Goal: Task Accomplishment & Management: Use online tool/utility

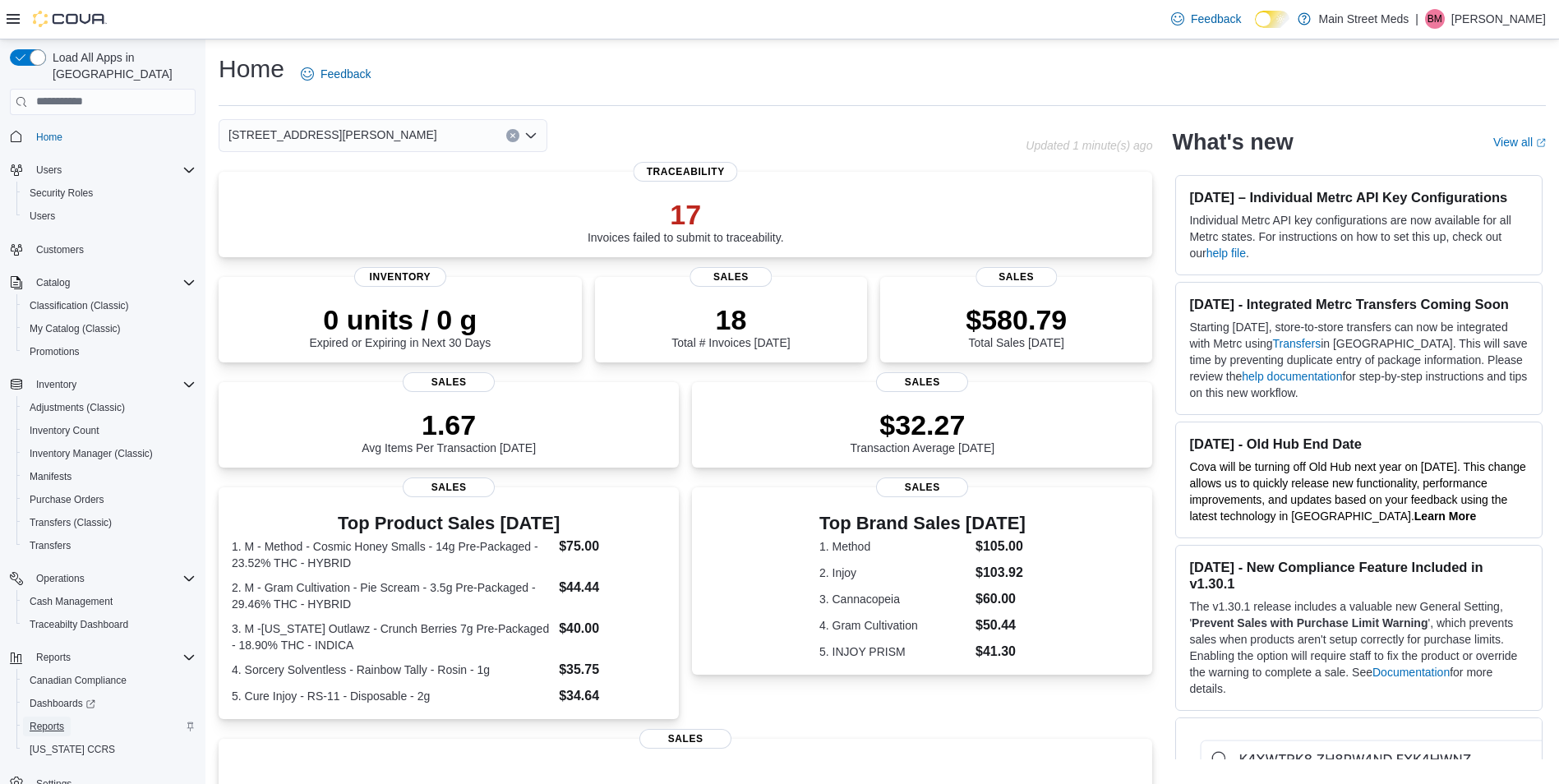
click at [57, 716] on span "Reports" at bounding box center [47, 726] width 34 height 20
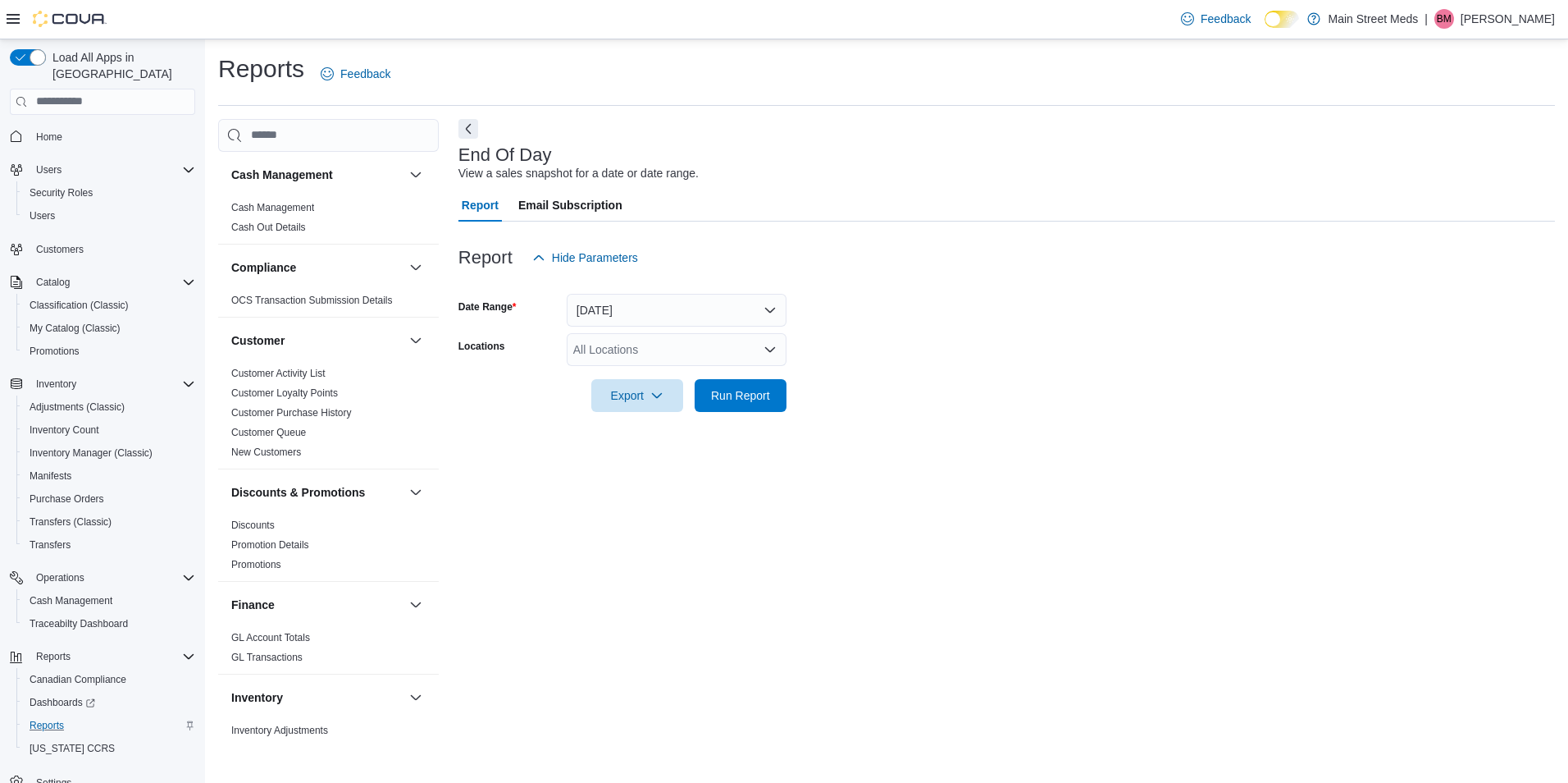
click at [626, 349] on div "All Locations" at bounding box center [676, 349] width 220 height 32
click at [617, 427] on span "4555 S Mingo Rd" at bounding box center [706, 424] width 208 height 16
drag, startPoint x: 626, startPoint y: 434, endPoint x: 710, endPoint y: 409, distance: 87.6
click at [646, 434] on div "End Of Day View a sales snapshot for a date or date range. Report Email Subscri…" at bounding box center [1006, 429] width 1096 height 620
click at [758, 311] on button "Today" at bounding box center [676, 310] width 220 height 32
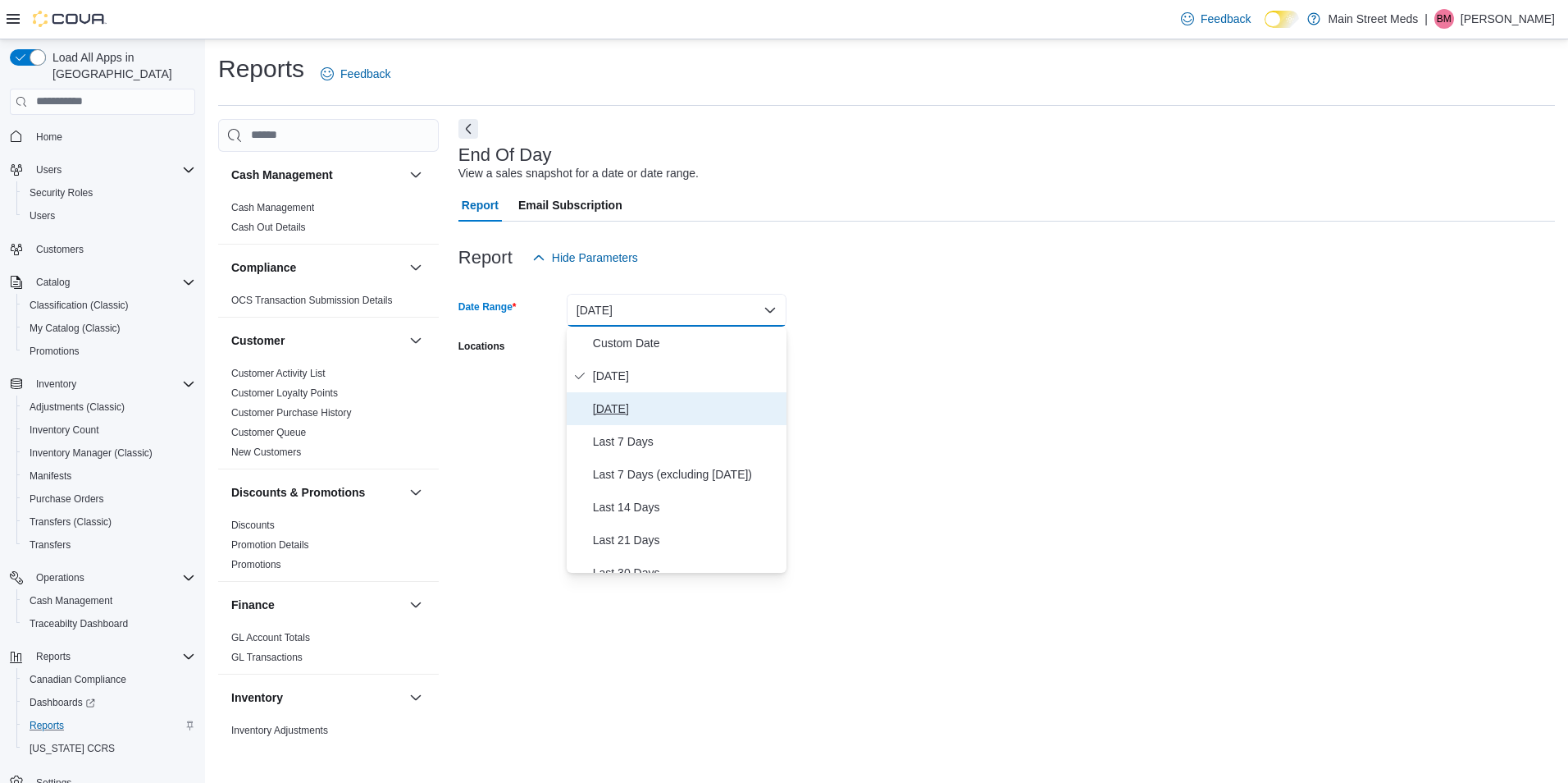
click at [657, 402] on span "Yesterday" at bounding box center [687, 408] width 187 height 20
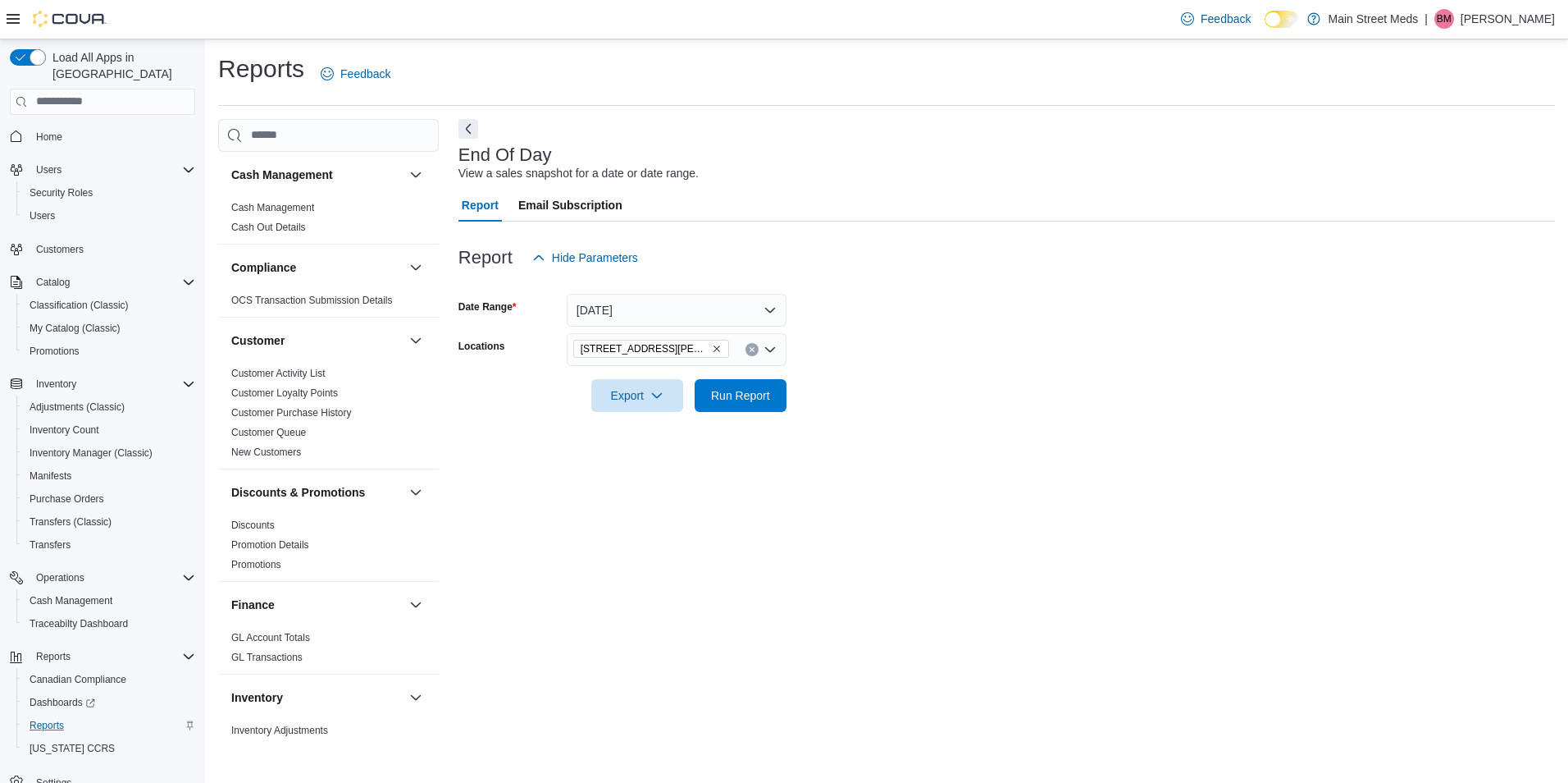
click at [846, 327] on form "Date Range Yesterday Locations 4555 S Mingo Rd Export Run Report" at bounding box center [1006, 343] width 1096 height 138
click at [739, 392] on span "Run Report" at bounding box center [741, 394] width 59 height 16
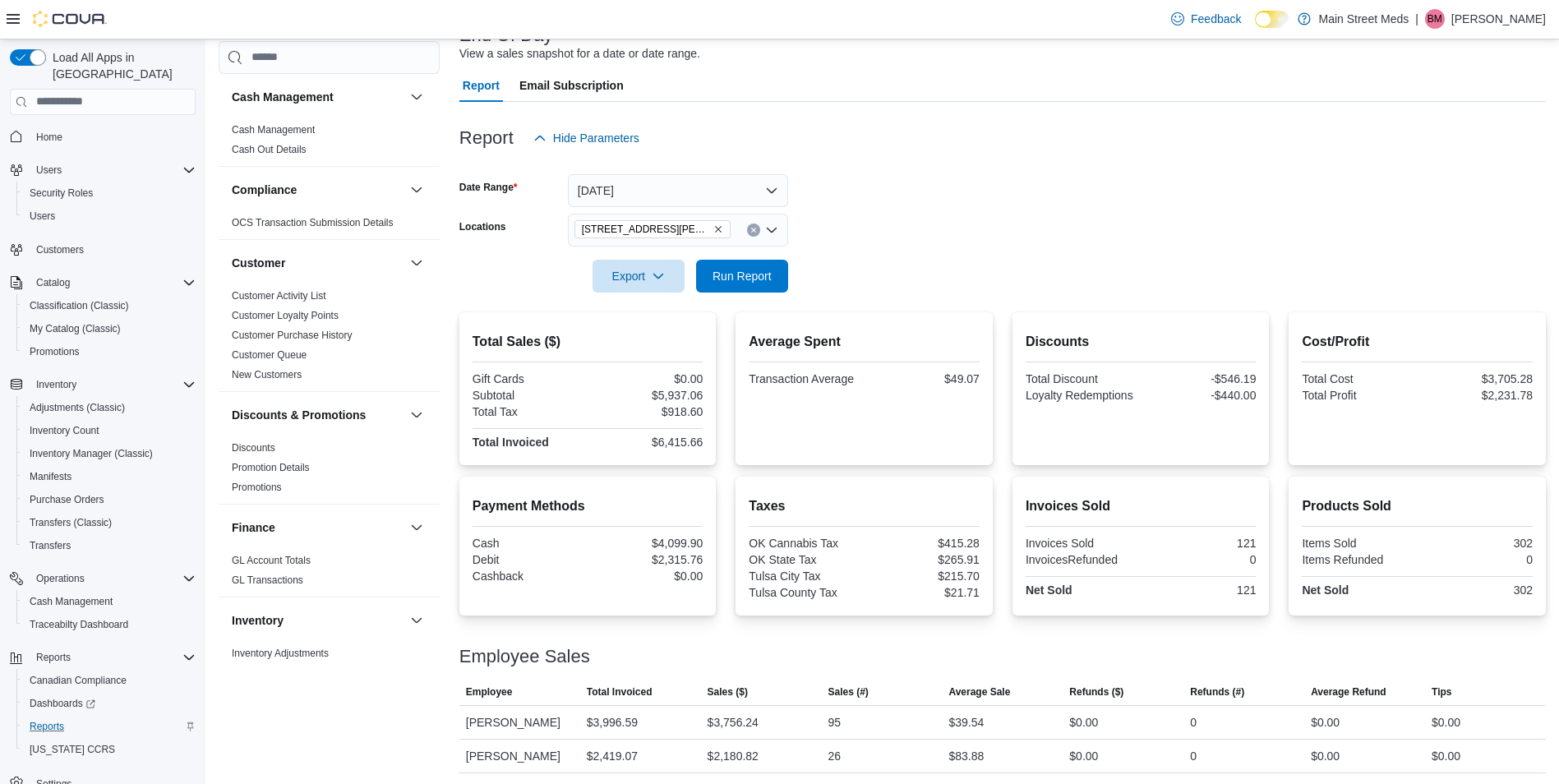
scroll to position [123, 0]
click at [638, 287] on span "Export" at bounding box center [638, 272] width 72 height 32
click at [644, 347] on button "Export to Pdf" at bounding box center [641, 339] width 93 height 32
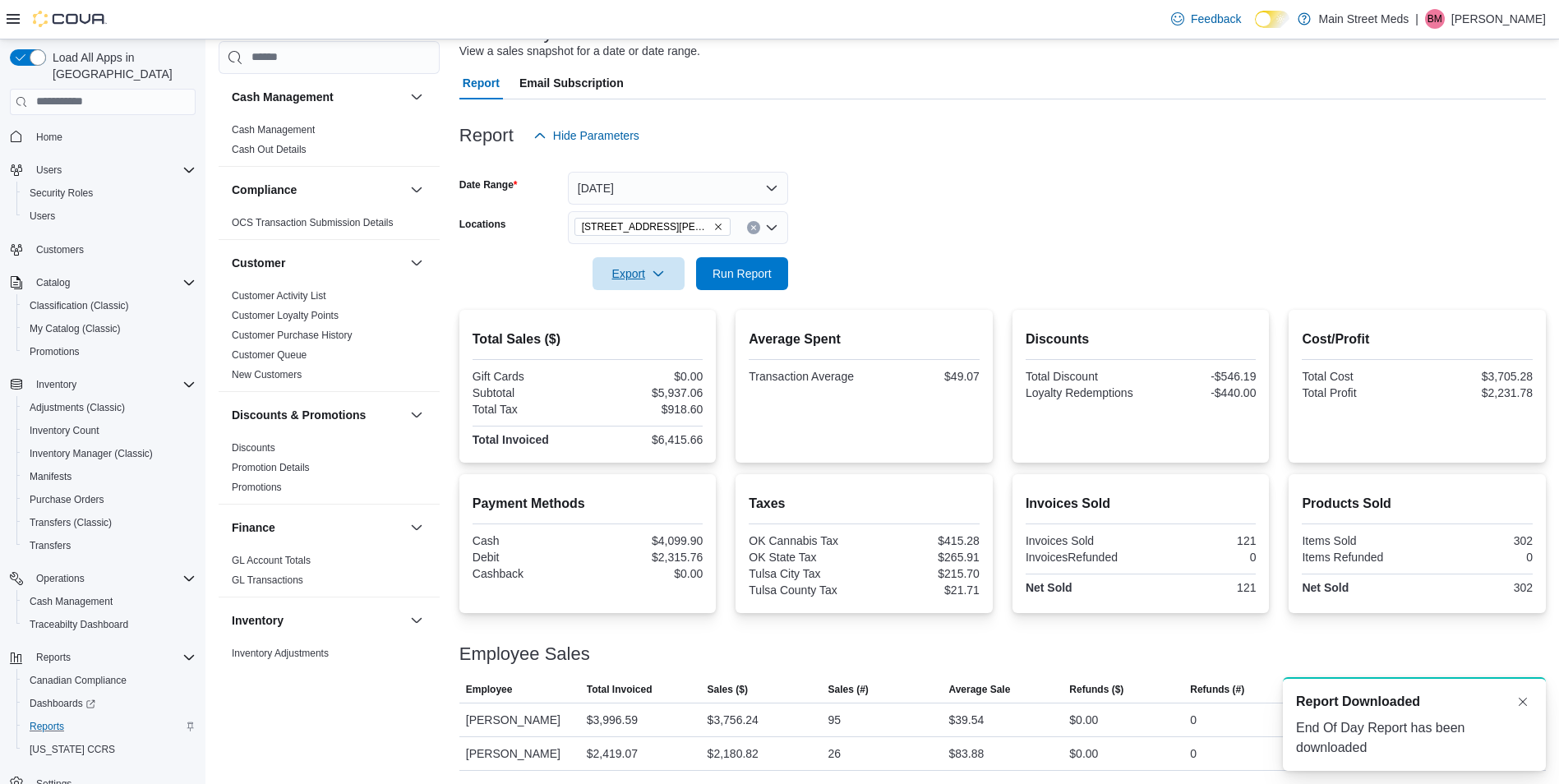
scroll to position [0, 0]
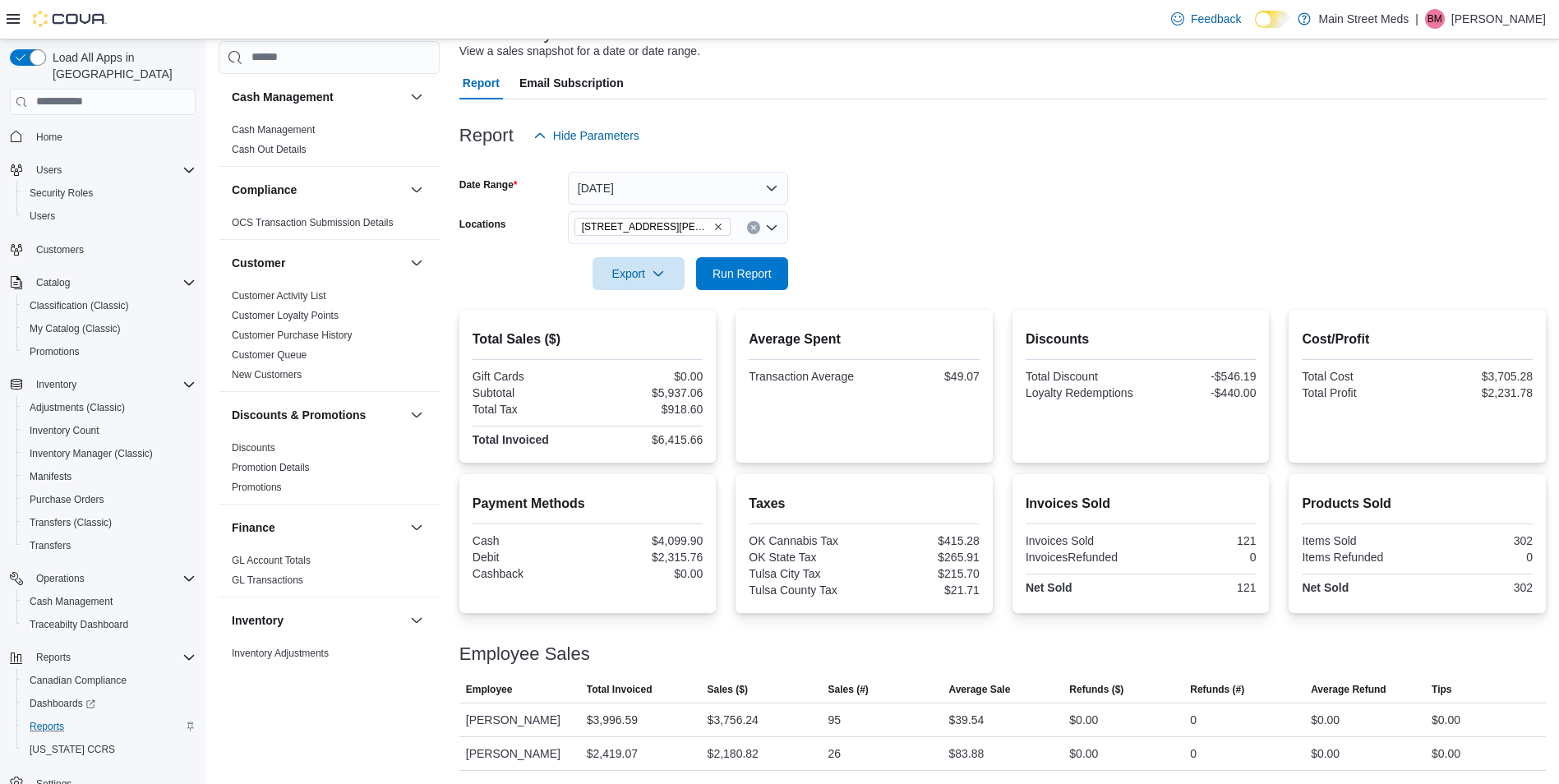
click at [649, 116] on div at bounding box center [1002, 109] width 1086 height 20
click at [672, 285] on span "Export" at bounding box center [638, 272] width 72 height 32
click at [672, 339] on span "Export to Pdf" at bounding box center [641, 339] width 74 height 13
